Goal: Task Accomplishment & Management: Manage account settings

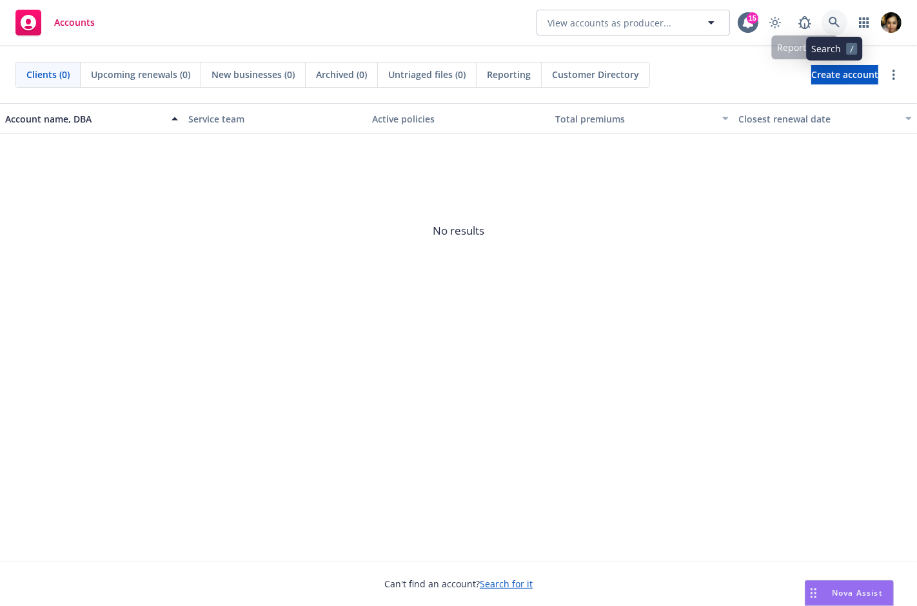
click at [837, 15] on link at bounding box center [835, 23] width 26 height 26
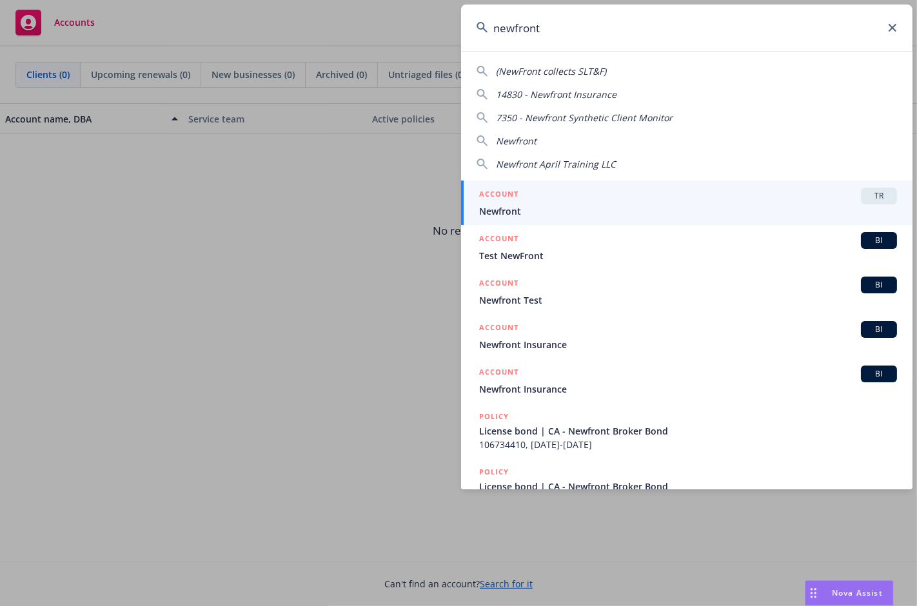
type input "newfront"
click at [805, 184] on link "ACCOUNT TR Newfront" at bounding box center [686, 203] width 451 height 45
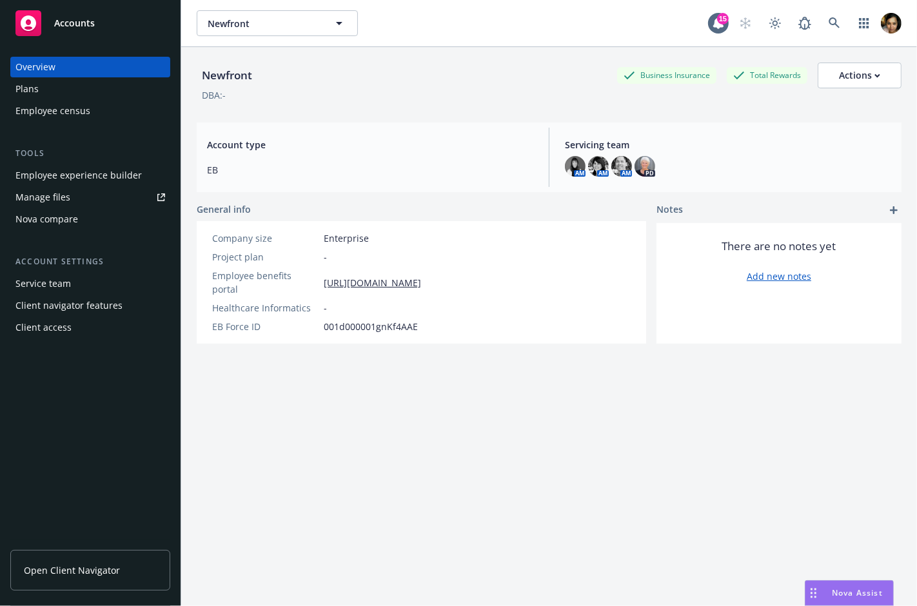
click at [53, 569] on span "Open Client Navigator" at bounding box center [72, 571] width 96 height 14
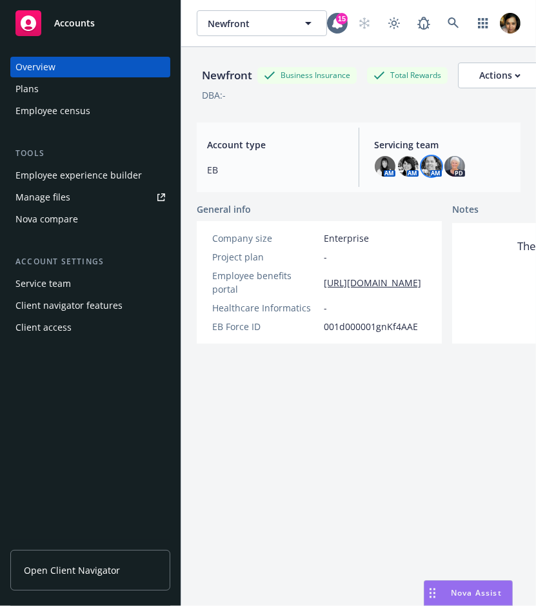
click at [430, 168] on img at bounding box center [431, 166] width 21 height 21
click at [404, 163] on img at bounding box center [408, 166] width 21 height 21
click at [383, 164] on img at bounding box center [385, 166] width 21 height 21
drag, startPoint x: 369, startPoint y: 137, endPoint x: 474, endPoint y: 166, distance: 109.1
click at [474, 166] on div "Servicing team AM AM AM PD" at bounding box center [442, 157] width 157 height 59
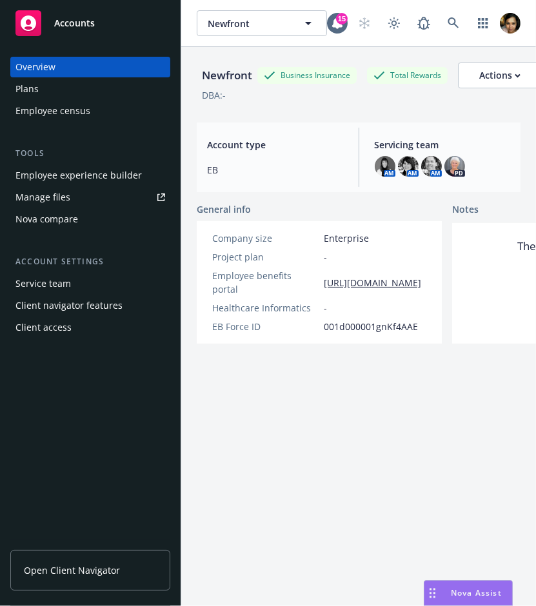
click at [324, 204] on div "General info" at bounding box center [319, 210] width 245 height 14
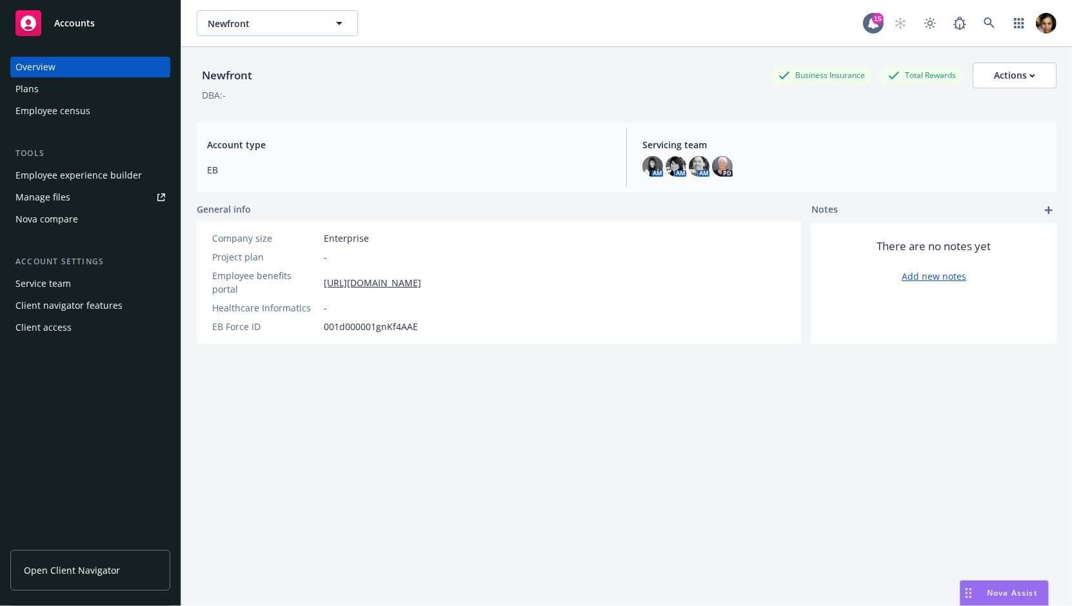
click at [107, 579] on link "Open Client Navigator" at bounding box center [90, 570] width 160 height 41
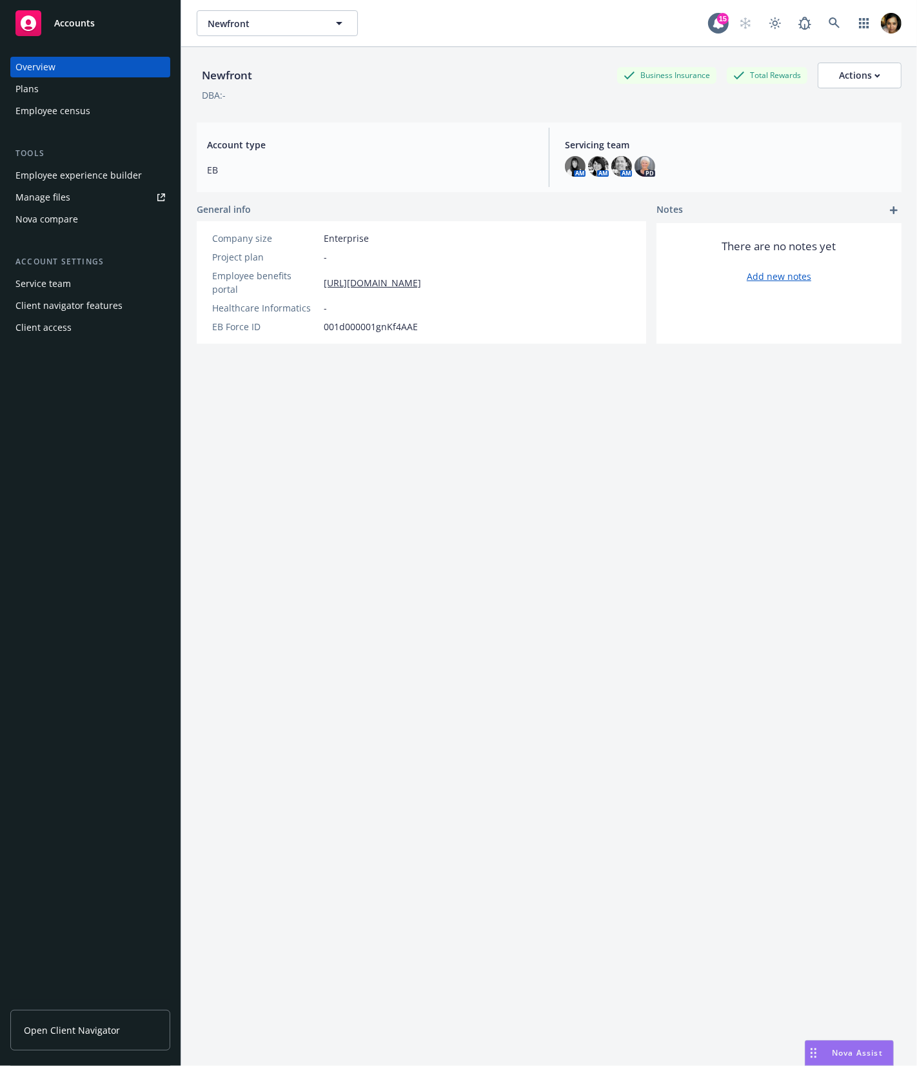
click at [101, 306] on div "Client navigator features" at bounding box center [68, 305] width 107 height 21
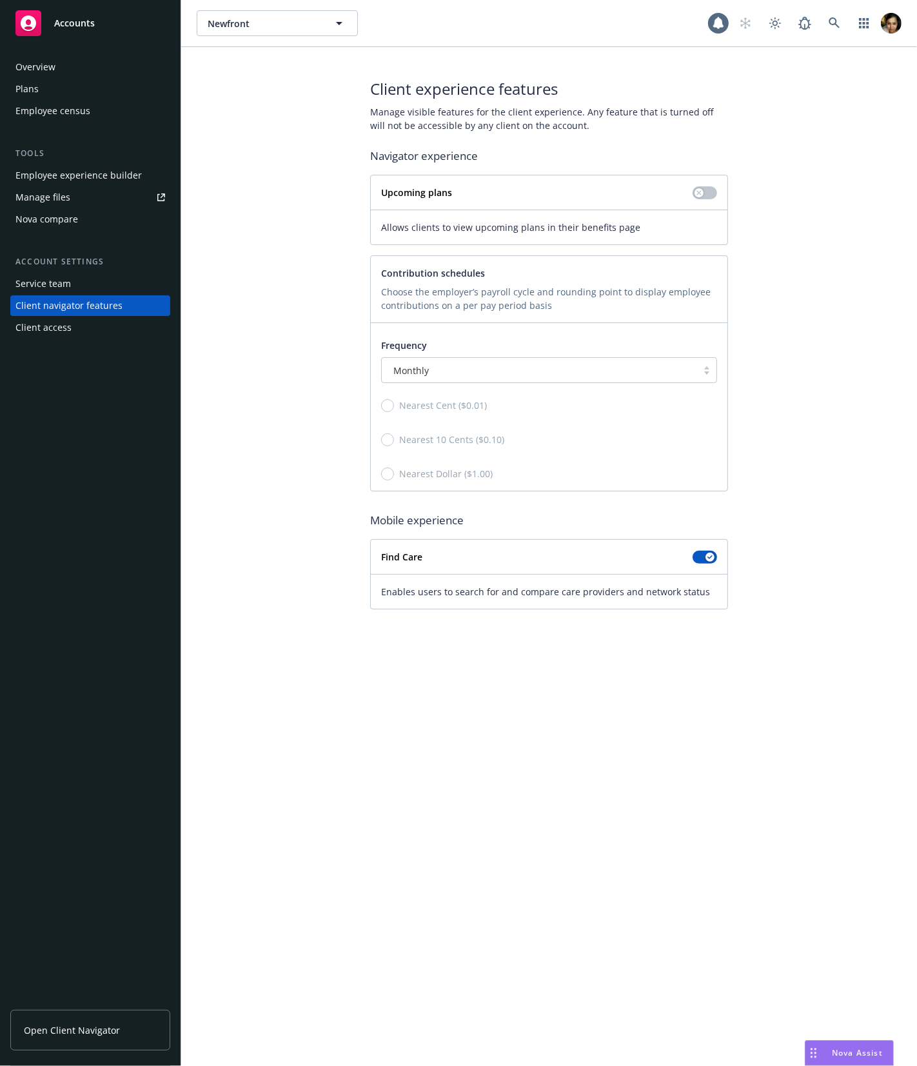
click at [83, 290] on div "Service team" at bounding box center [90, 283] width 150 height 21
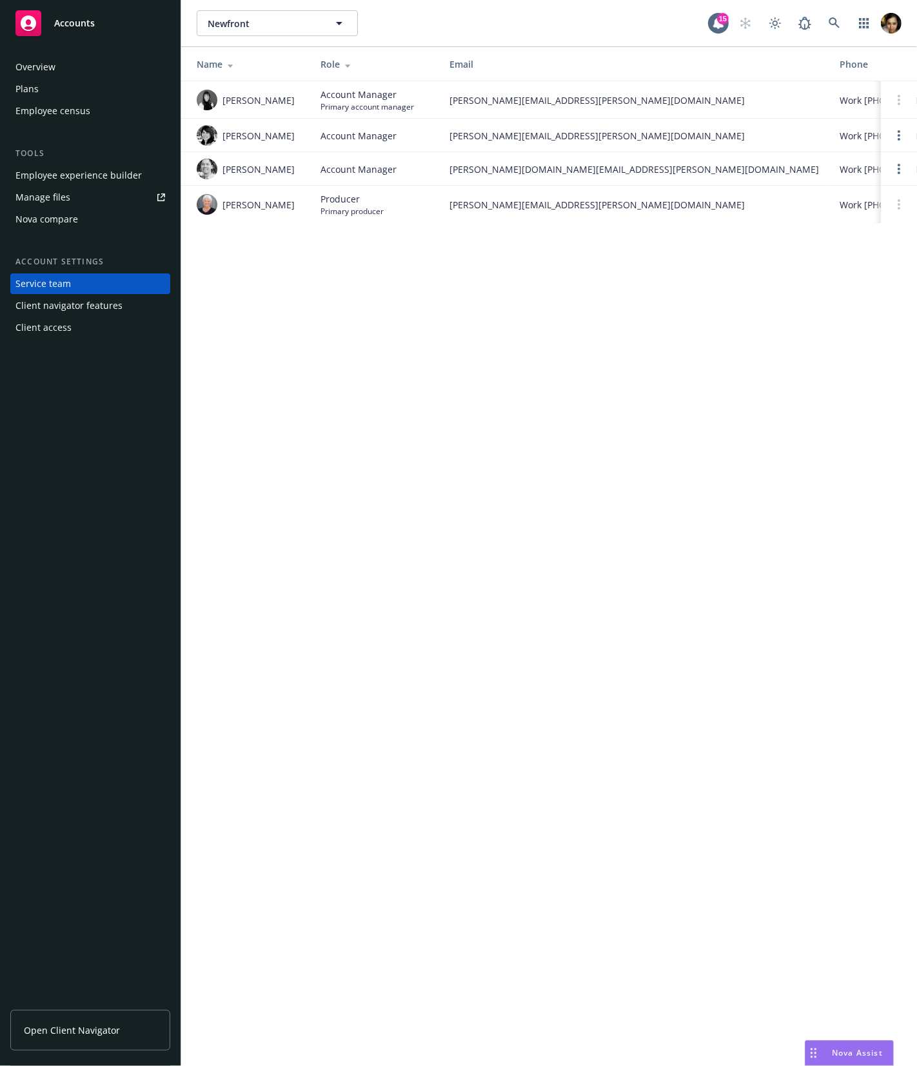
click at [900, 95] on circle at bounding box center [899, 96] width 3 height 3
click at [895, 106] on td at bounding box center [899, 99] width 36 height 37
click at [898, 99] on circle at bounding box center [899, 100] width 3 height 3
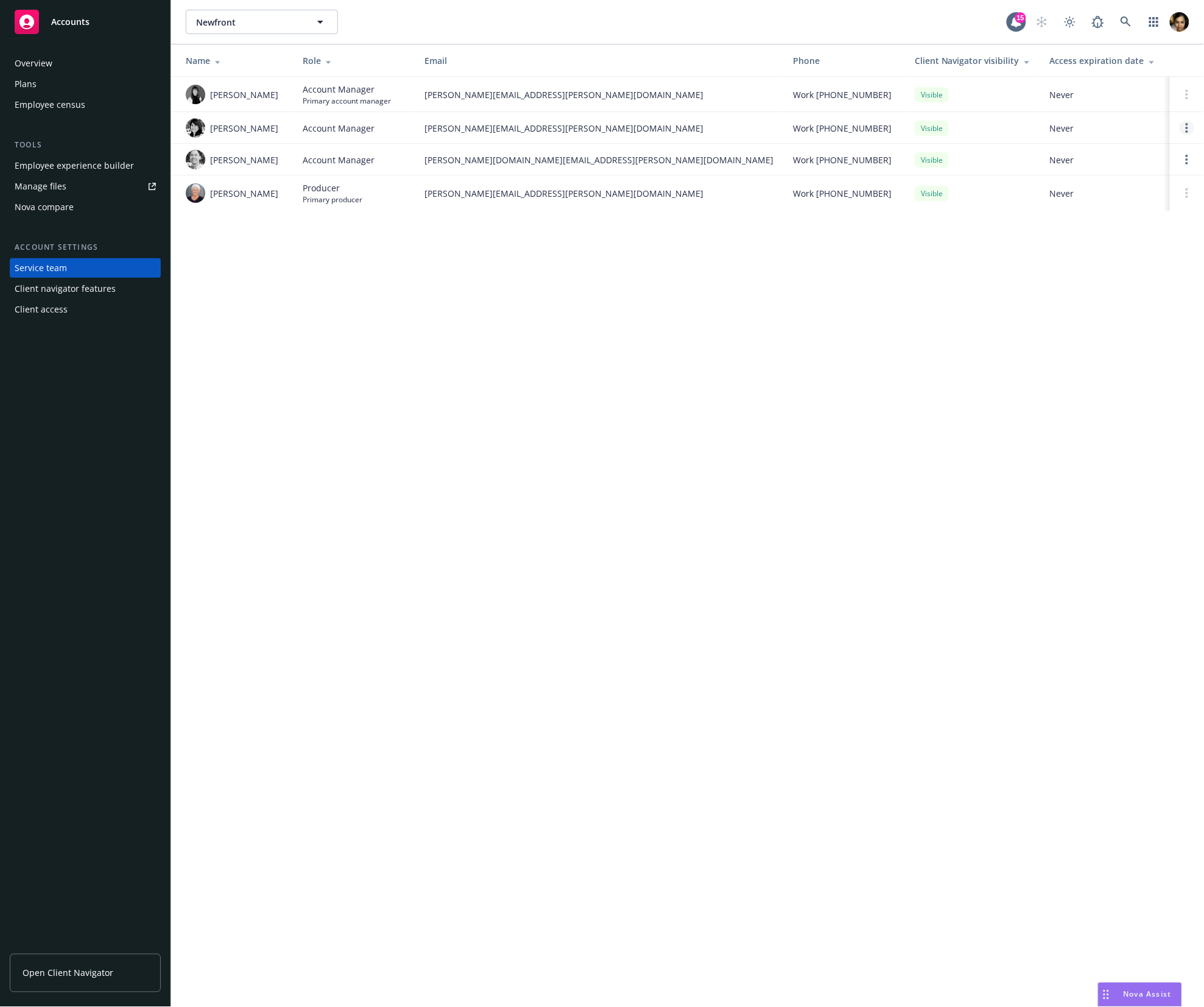
click at [865, 131] on circle "Open options" at bounding box center [1187, 131] width 3 height 3
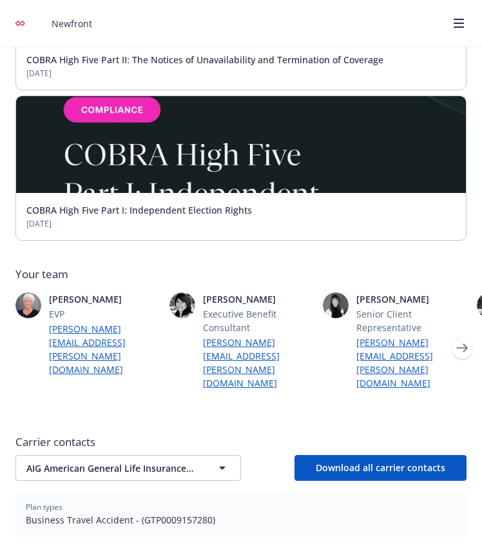
scroll to position [252, 0]
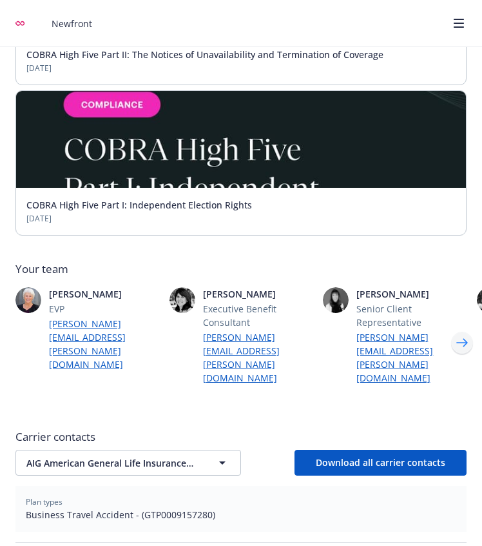
click at [460, 330] on icon "Next" at bounding box center [462, 343] width 21 height 26
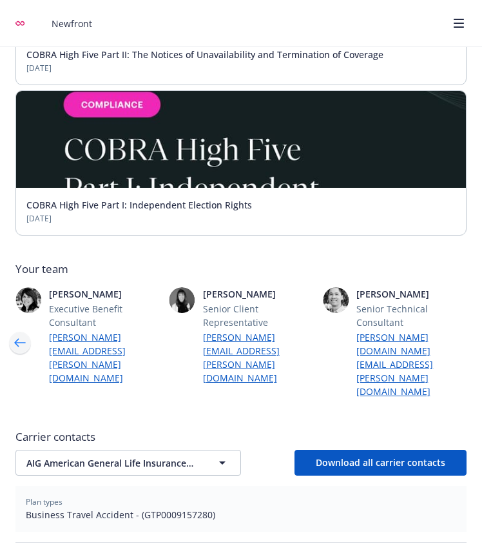
click at [19, 330] on icon "Previous" at bounding box center [20, 343] width 21 height 26
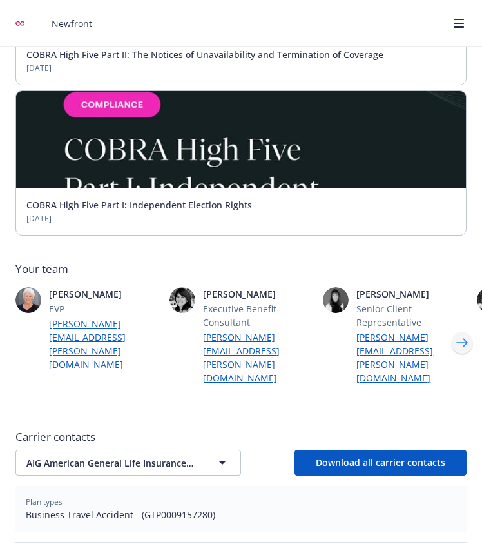
click at [462, 339] on icon "Next" at bounding box center [463, 343] width 12 height 8
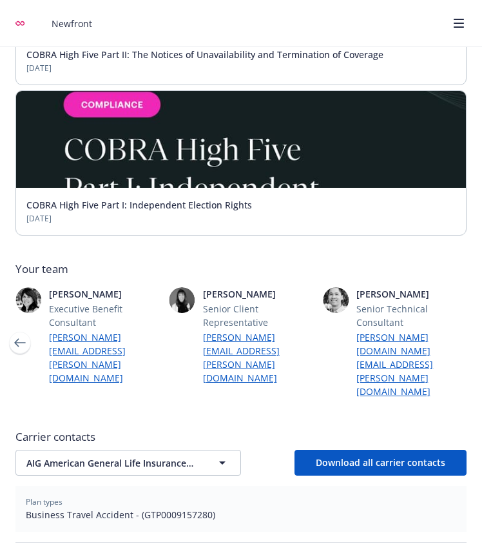
click at [313, 322] on div "Renee Polk EVP renee.polk@newfront.com Faye Lewis Executive Benefit Consultant …" at bounding box center [86, 342] width 451 height 111
click at [21, 339] on icon "Previous" at bounding box center [20, 343] width 12 height 8
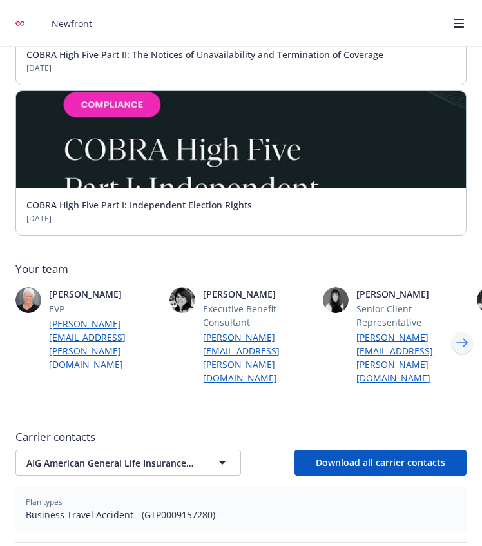
click at [463, 330] on icon "Next" at bounding box center [462, 343] width 21 height 26
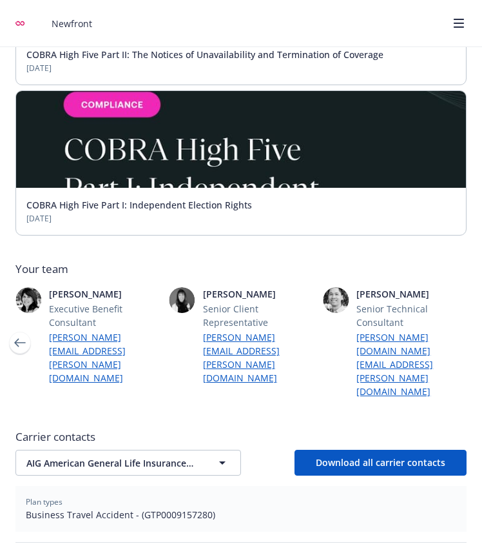
click at [463, 319] on span "Senior Technical Consultant" at bounding box center [412, 315] width 110 height 27
click at [17, 330] on icon "Previous" at bounding box center [20, 343] width 21 height 26
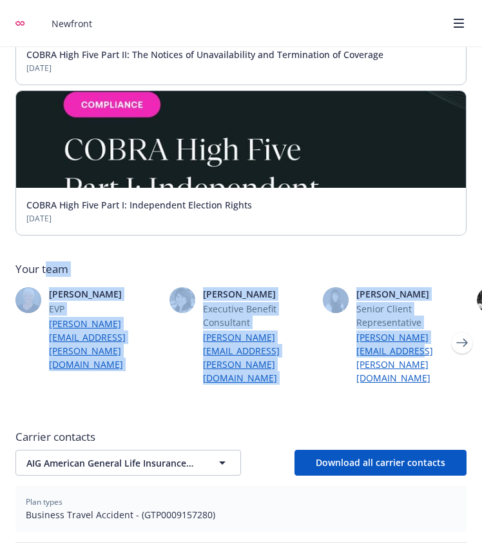
drag, startPoint x: 47, startPoint y: 271, endPoint x: 409, endPoint y: 360, distance: 372.6
click at [409, 360] on div "Newfront news View all news COBRA High Five Part II: The Notices of Unavailabil…" at bounding box center [240, 429] width 451 height 1021
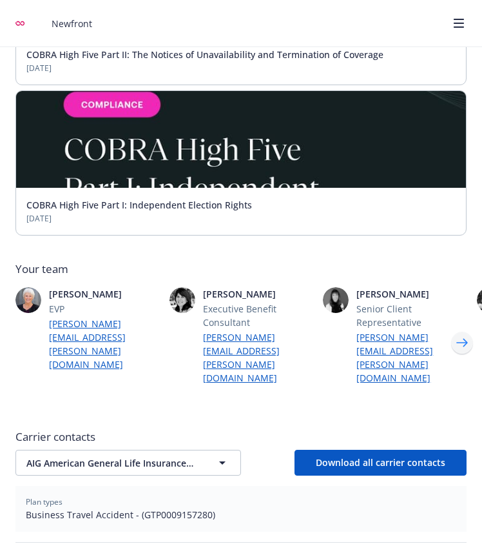
click at [460, 330] on icon "Next" at bounding box center [462, 343] width 21 height 26
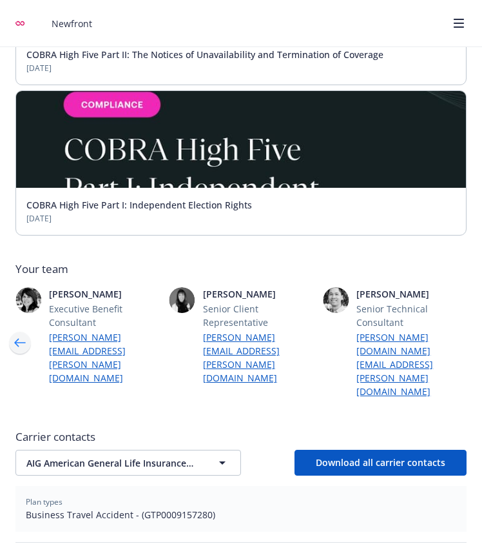
click at [19, 330] on icon "Previous" at bounding box center [20, 343] width 21 height 26
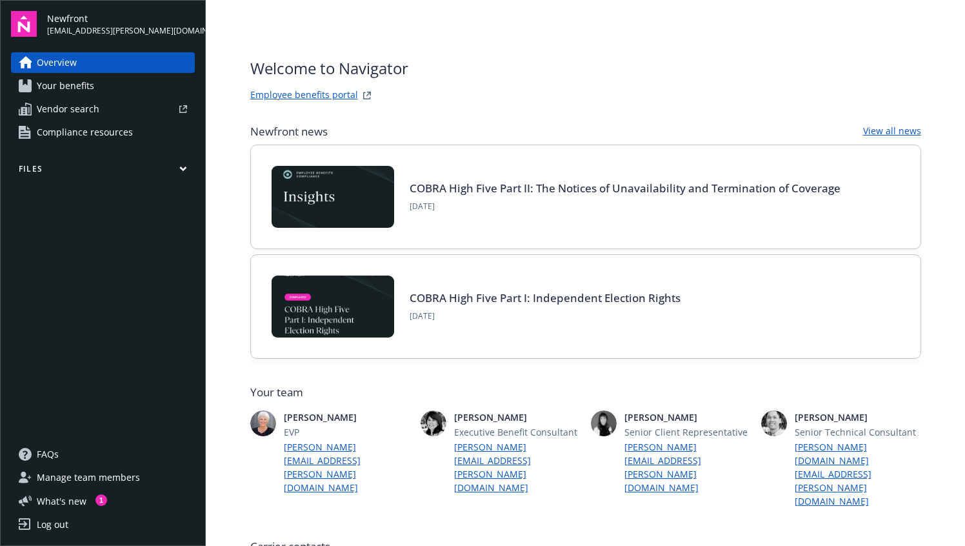
click at [67, 88] on span "Your benefits" at bounding box center [65, 85] width 57 height 21
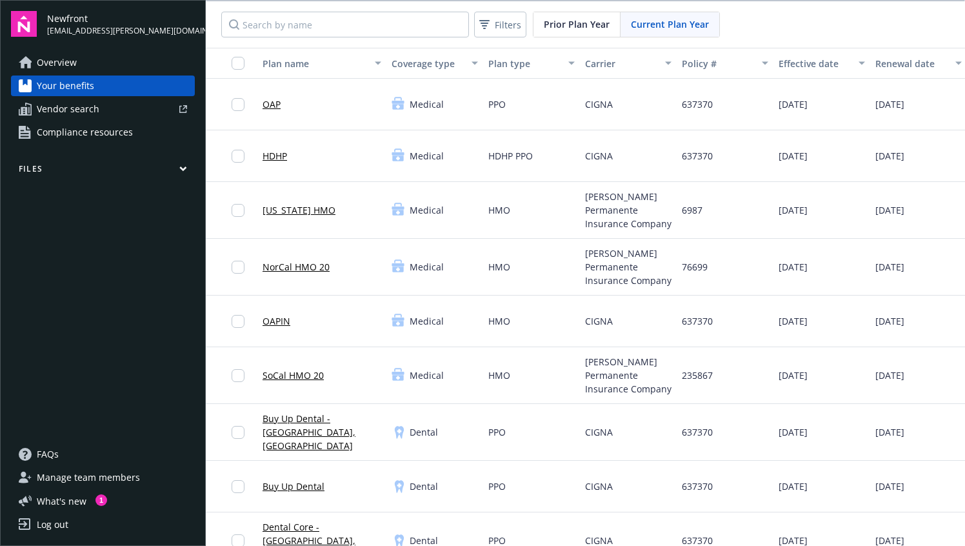
click at [268, 104] on link "OAP" at bounding box center [271, 104] width 18 height 14
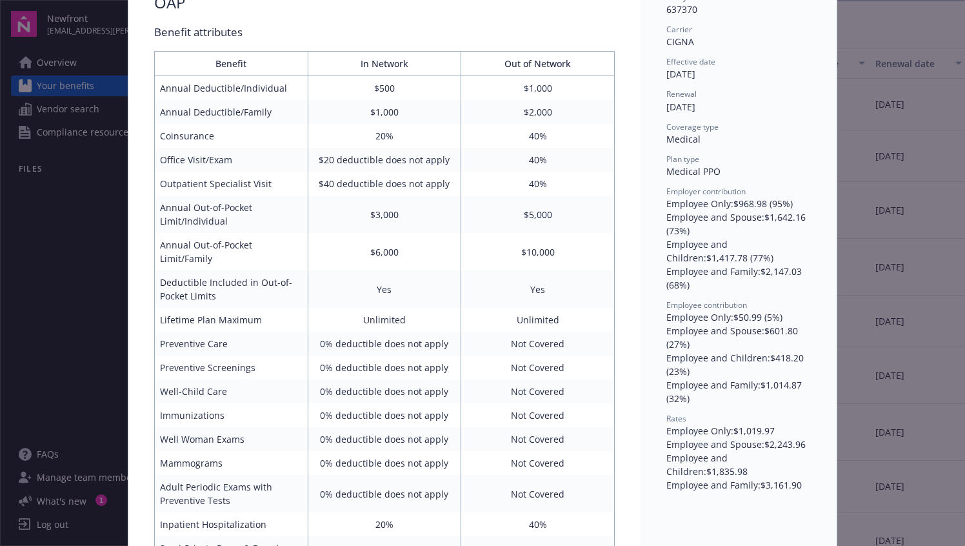
scroll to position [115, 0]
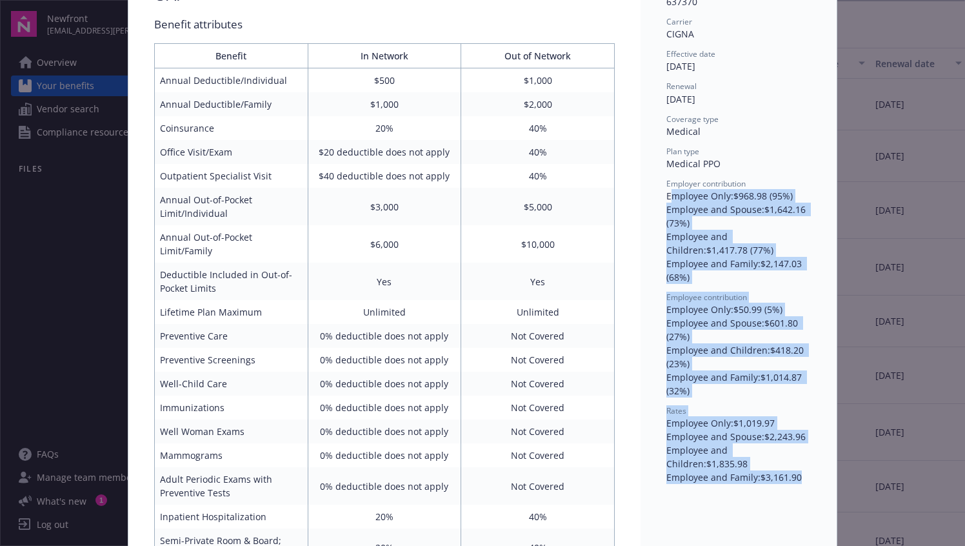
drag, startPoint x: 670, startPoint y: 190, endPoint x: 764, endPoint y: 502, distance: 326.7
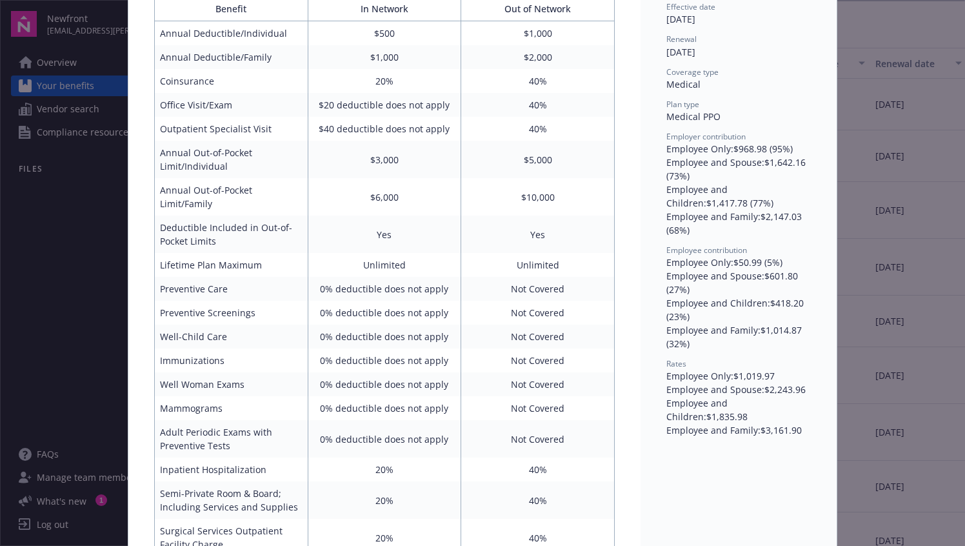
scroll to position [163, 0]
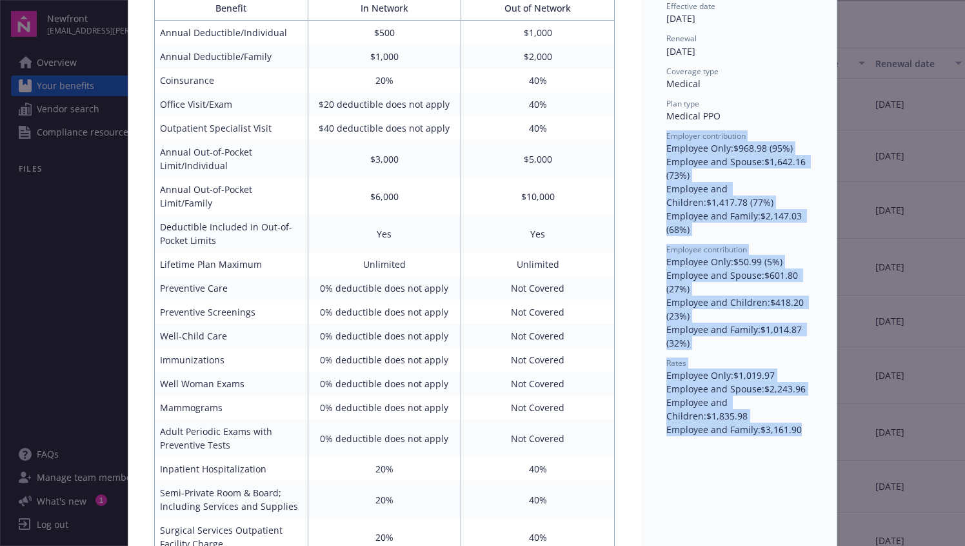
drag, startPoint x: 662, startPoint y: 138, endPoint x: 778, endPoint y: 442, distance: 325.8
click at [778, 442] on div "Policy # 637370 Carrier CIGNA Effective date 01/01/2025 Renewal 01/01/2026 Cove…" at bounding box center [738, 533] width 196 height 1256
